Goal: Navigation & Orientation: Go to known website

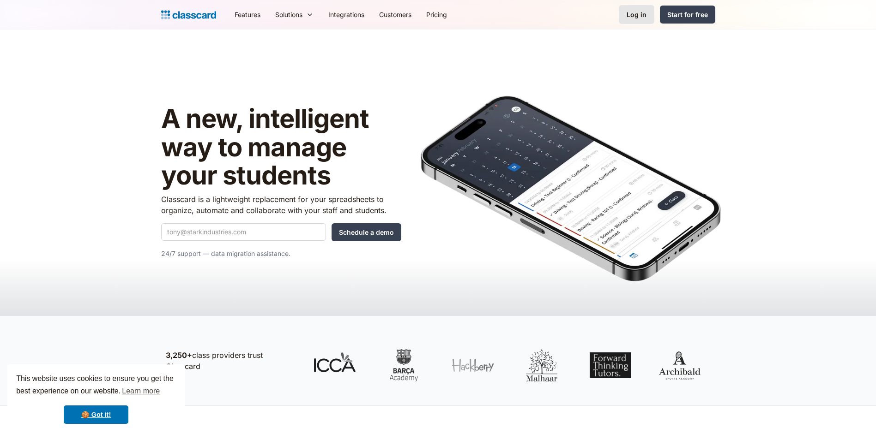
click at [642, 18] on div "Log in" at bounding box center [636, 15] width 20 height 10
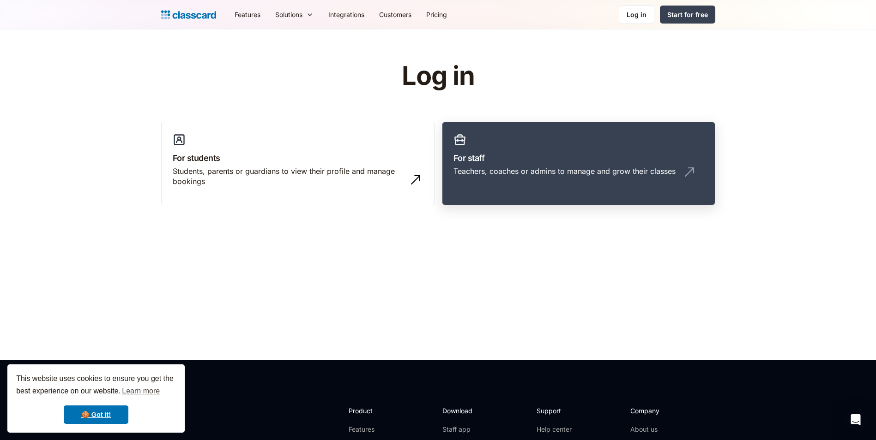
click at [502, 150] on link "For staff Teachers, coaches or admins to manage and grow their classes" at bounding box center [578, 164] width 273 height 84
